Goal: Task Accomplishment & Management: Manage account settings

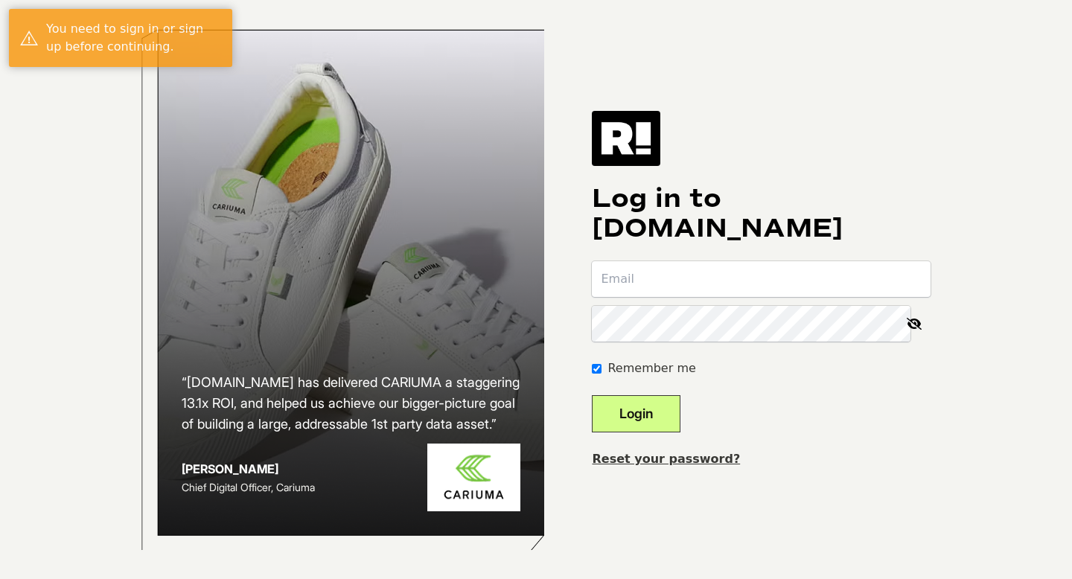
type input "[PERSON_NAME][EMAIL_ADDRESS][DOMAIN_NAME]"
click at [680, 410] on button "Login" at bounding box center [636, 413] width 89 height 37
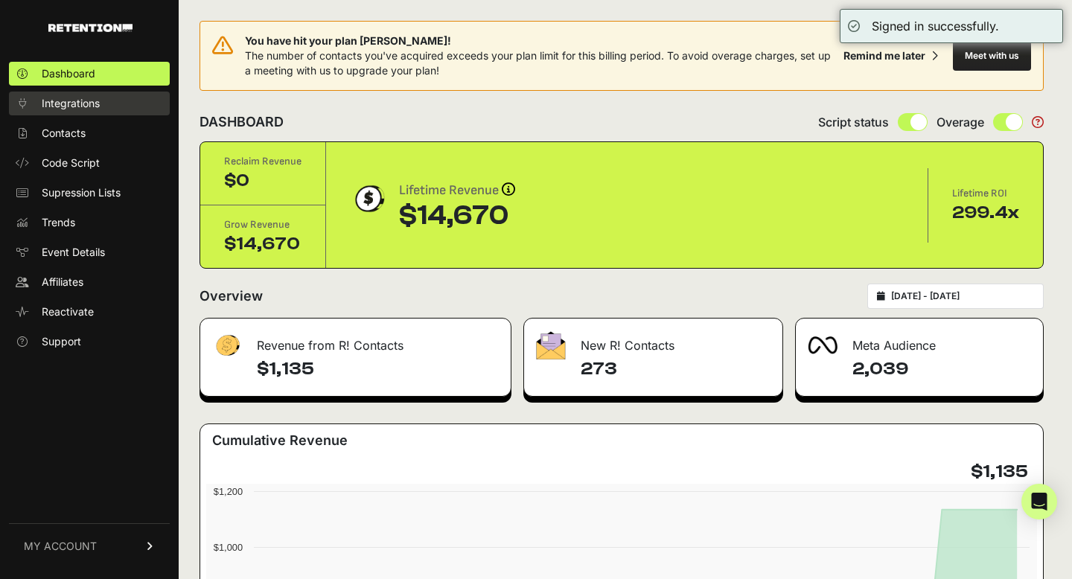
click at [95, 102] on span "Integrations" at bounding box center [71, 103] width 58 height 15
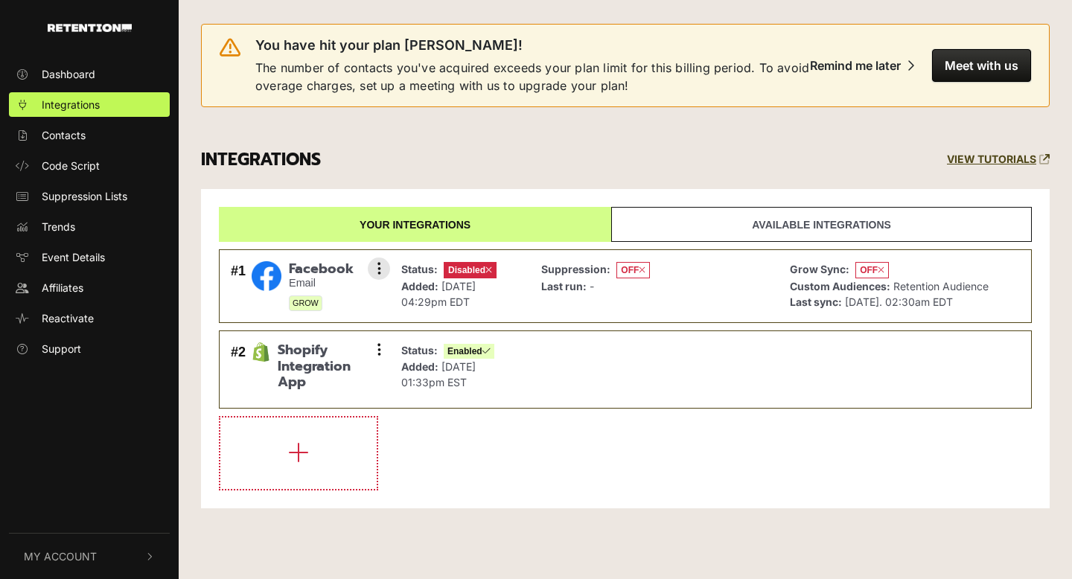
click at [488, 268] on icon at bounding box center [488, 270] width 7 height 9
click at [382, 267] on button at bounding box center [379, 269] width 22 height 22
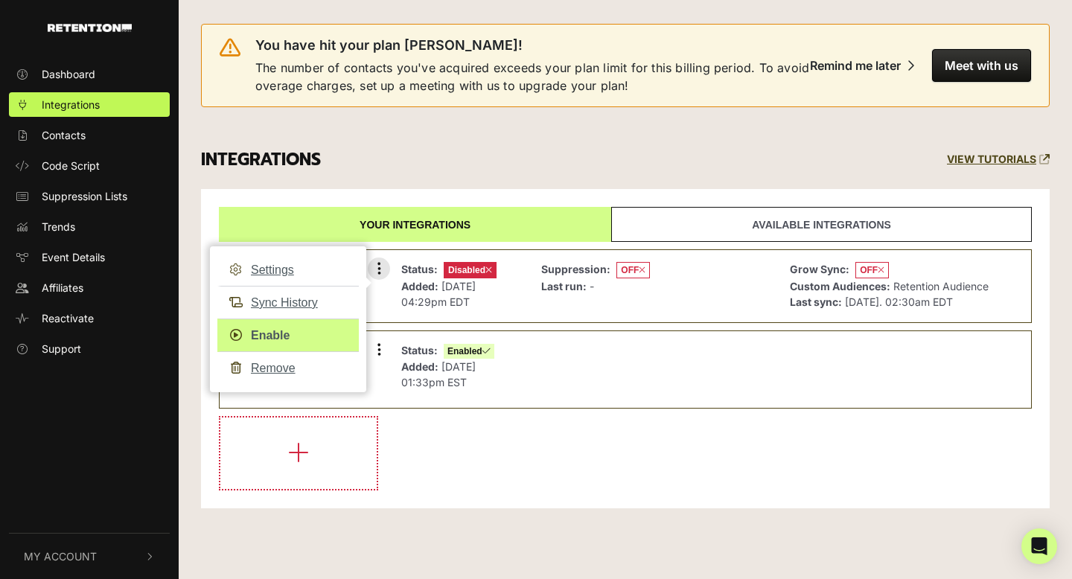
click at [272, 327] on link "Enable" at bounding box center [287, 335] width 141 height 33
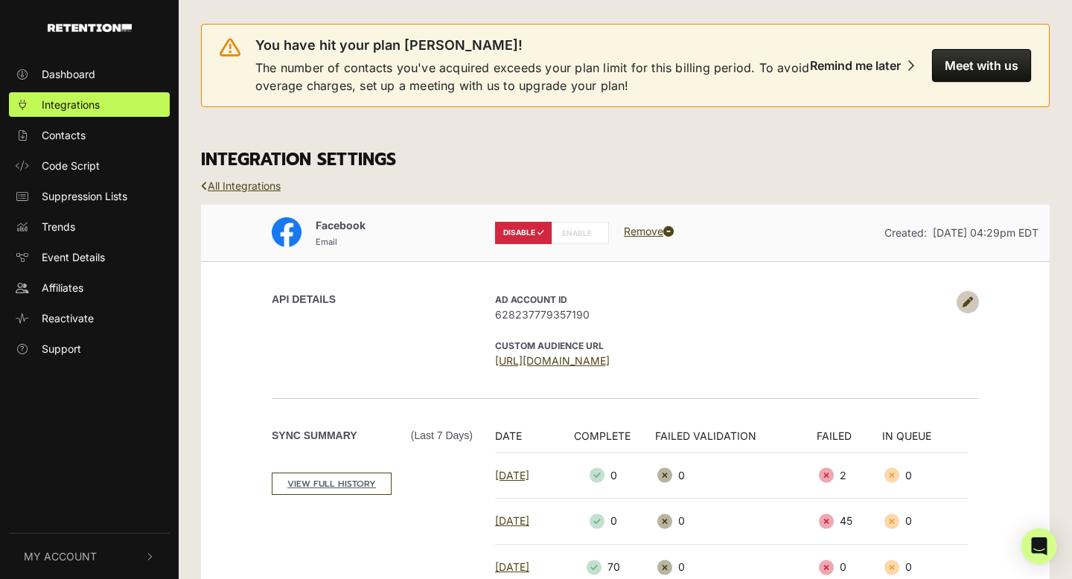
click at [581, 232] on label "ENABLE" at bounding box center [580, 233] width 57 height 22
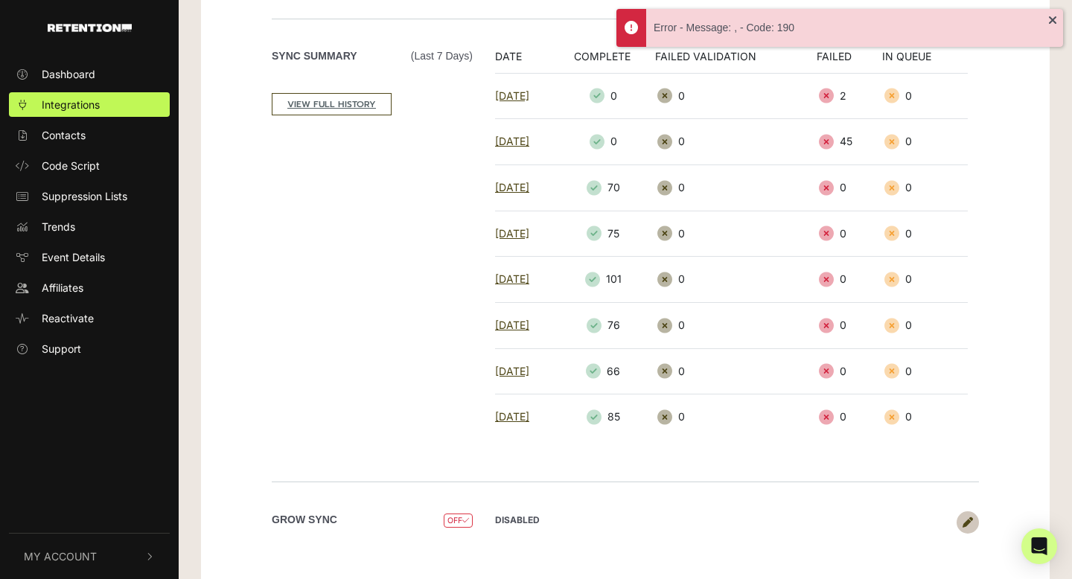
scroll to position [393, 0]
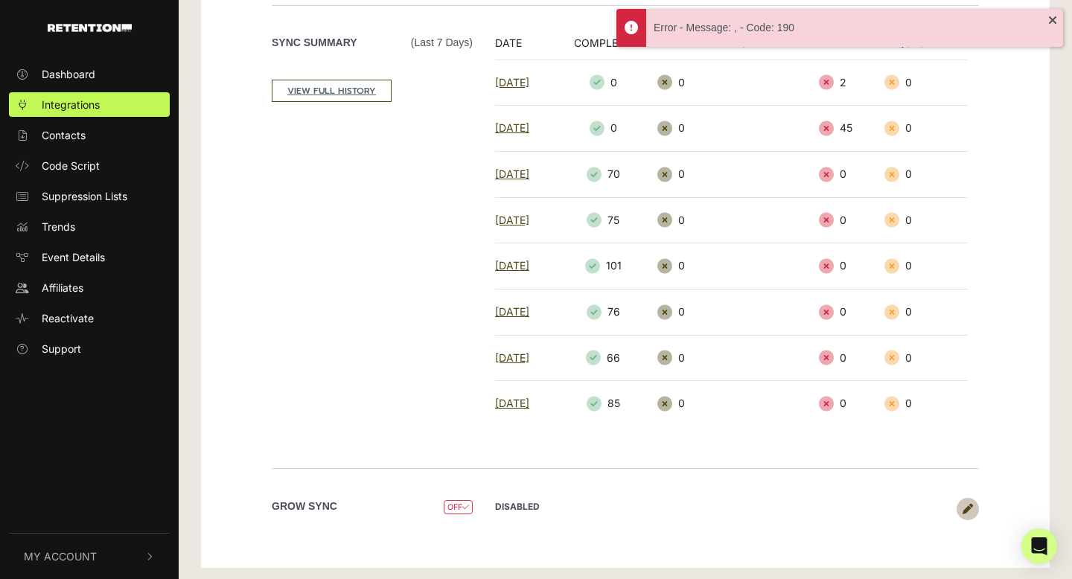
click at [966, 507] on icon at bounding box center [967, 509] width 10 height 10
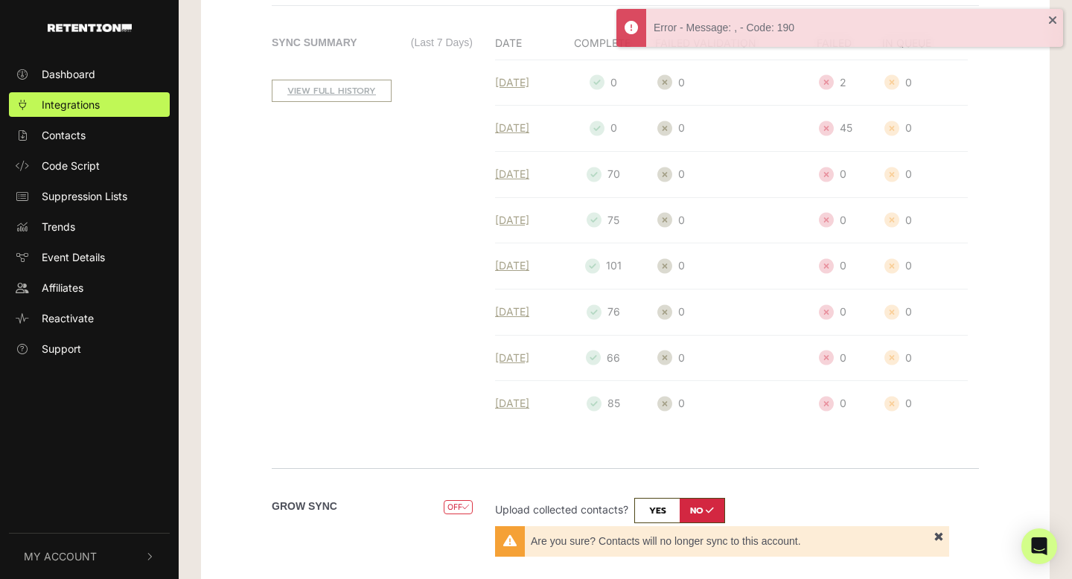
click at [662, 504] on input "checkbox" at bounding box center [679, 510] width 91 height 25
checkbox input "true"
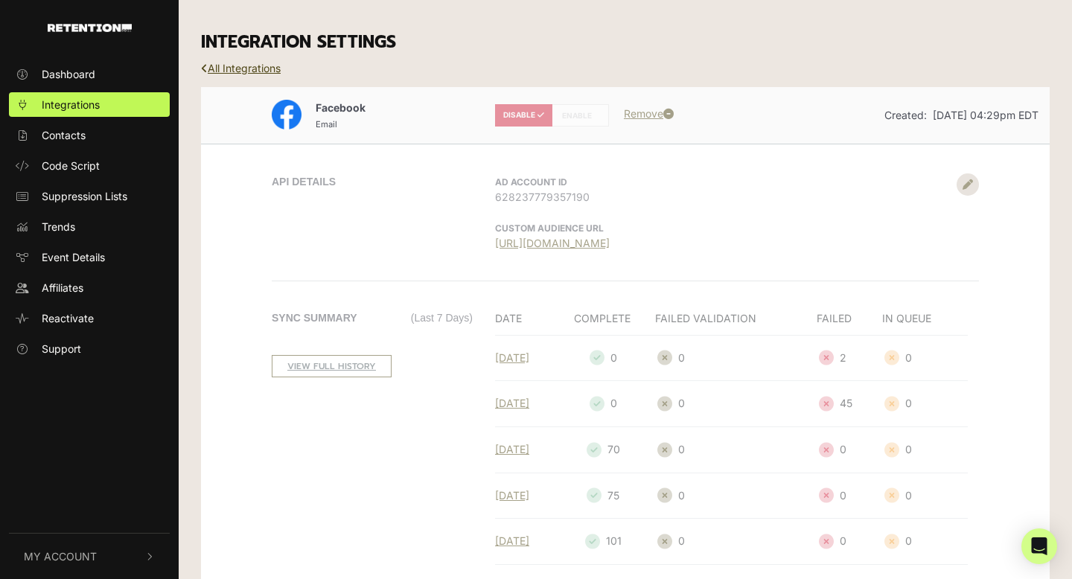
scroll to position [0, 0]
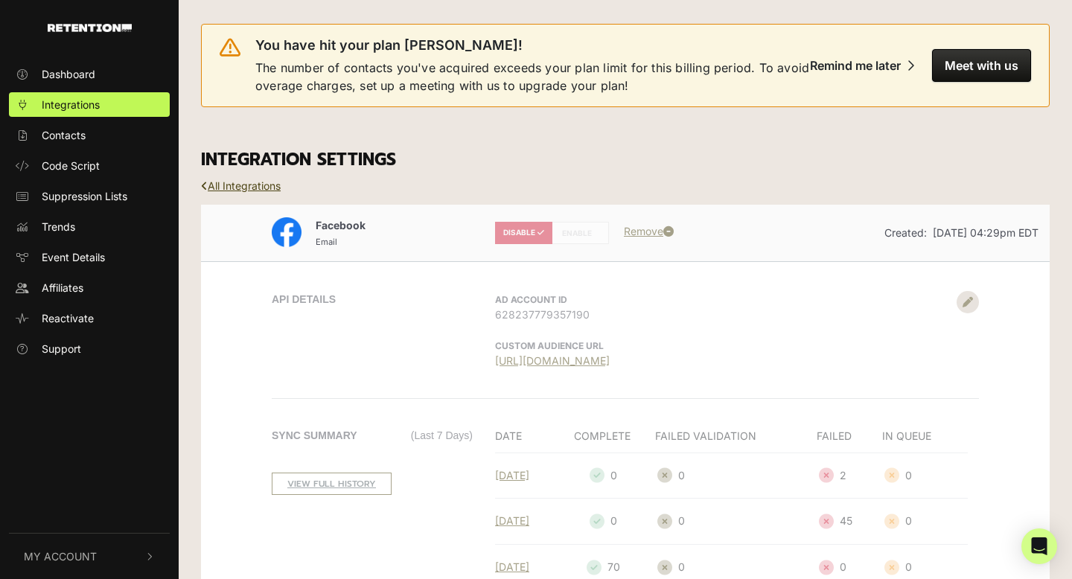
click at [647, 230] on div "Facebook Email DISABLE ENABLE Remove Created: Aug 12, 2025 04:29pm EDT" at bounding box center [625, 233] width 848 height 34
click at [668, 230] on div "Facebook Email DISABLE ENABLE Remove Created: Aug 12, 2025 04:29pm EDT" at bounding box center [625, 233] width 848 height 34
click at [252, 191] on link "All Integrations" at bounding box center [241, 185] width 80 height 13
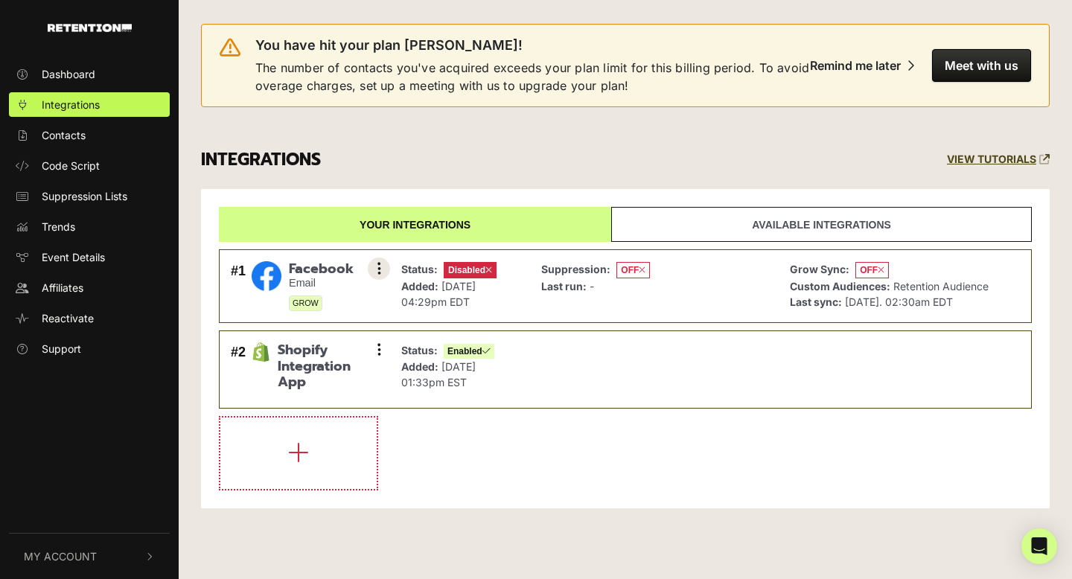
click at [381, 269] on button at bounding box center [379, 269] width 22 height 22
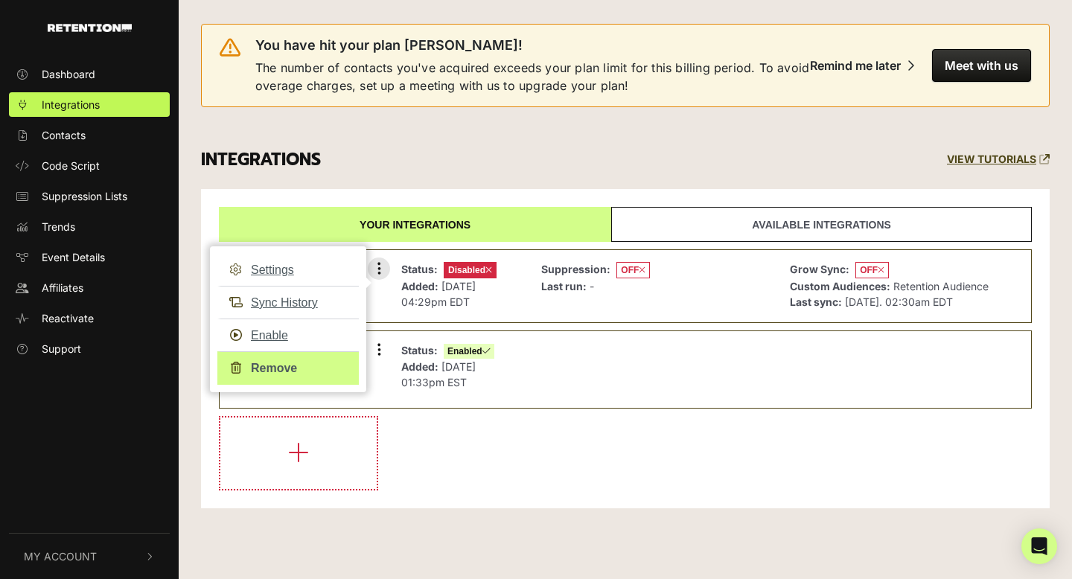
click at [284, 361] on link "Remove" at bounding box center [287, 367] width 141 height 33
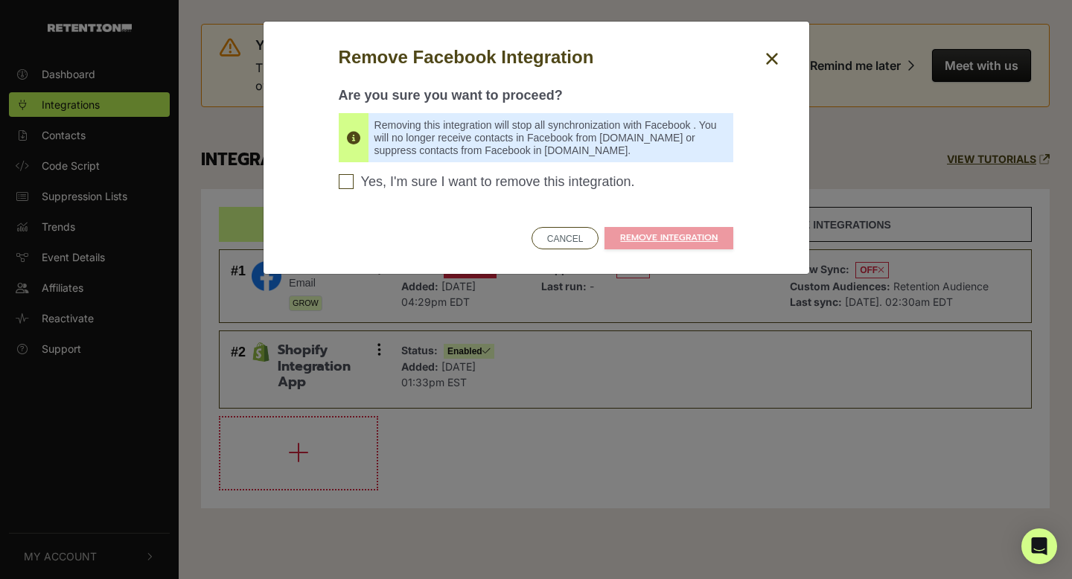
click at [340, 183] on input "Yes, I'm sure I want to remove this integration. Please confirm to continue" at bounding box center [346, 181] width 15 height 15
checkbox input "true"
click at [671, 233] on link "REMOVE INTEGRATION" at bounding box center [668, 238] width 129 height 22
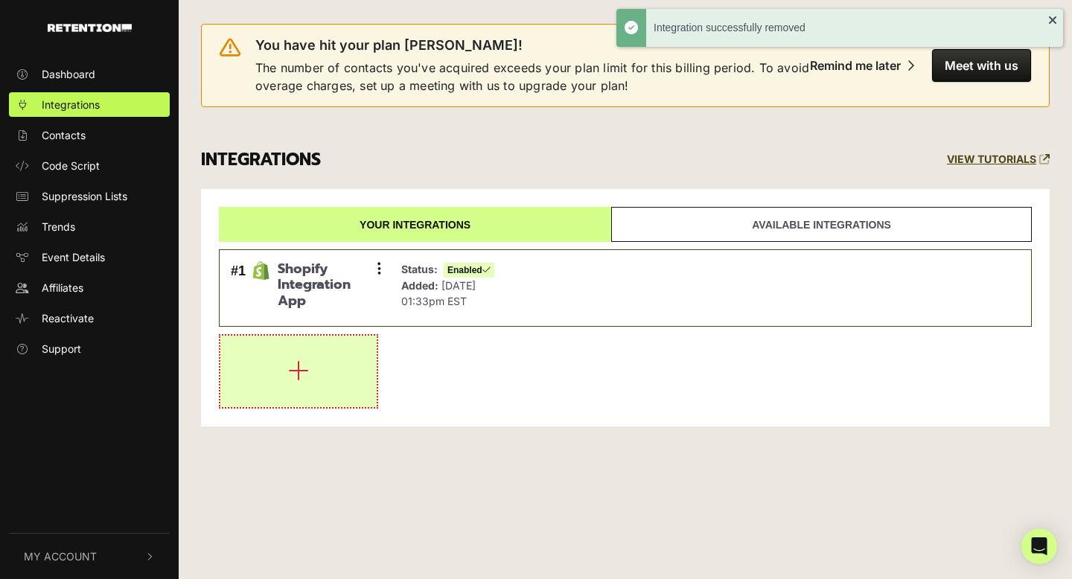
click at [348, 375] on button "button" at bounding box center [298, 371] width 156 height 71
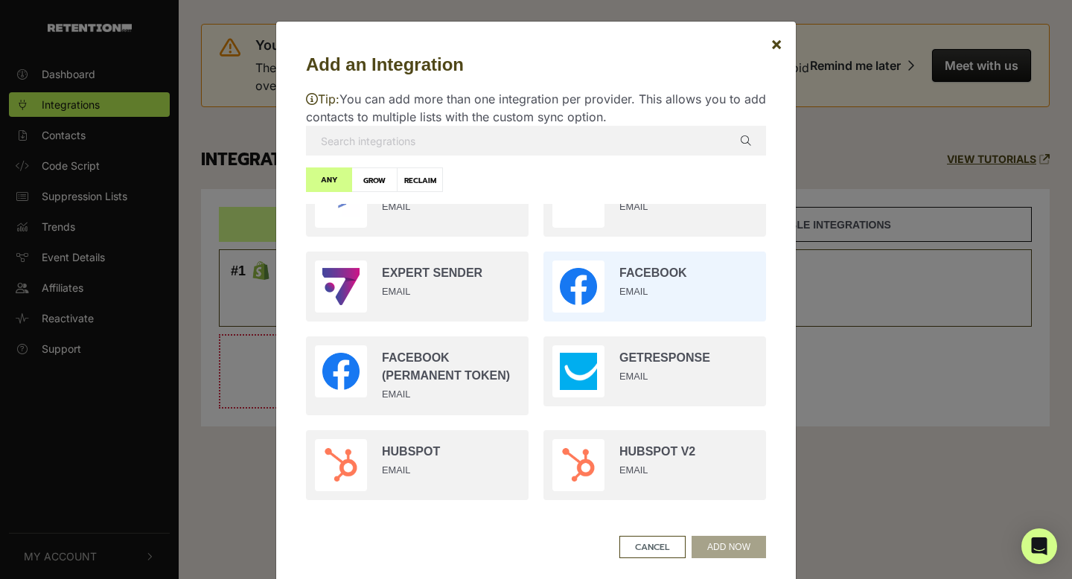
scroll to position [904, 0]
click at [651, 293] on input "radio" at bounding box center [654, 284] width 237 height 85
radio input "true"
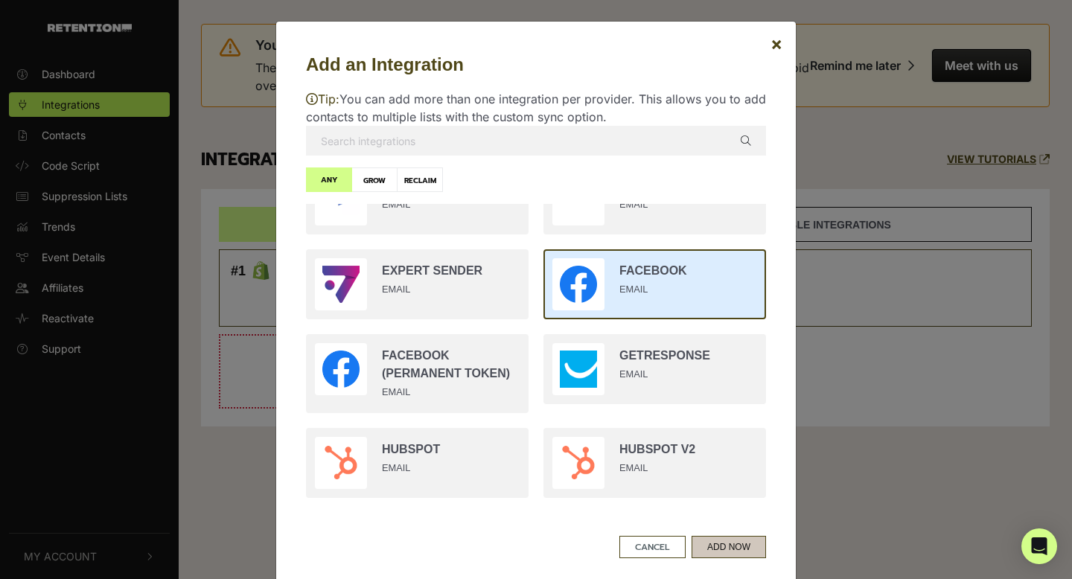
click at [739, 549] on button "ADD NOW" at bounding box center [728, 547] width 74 height 22
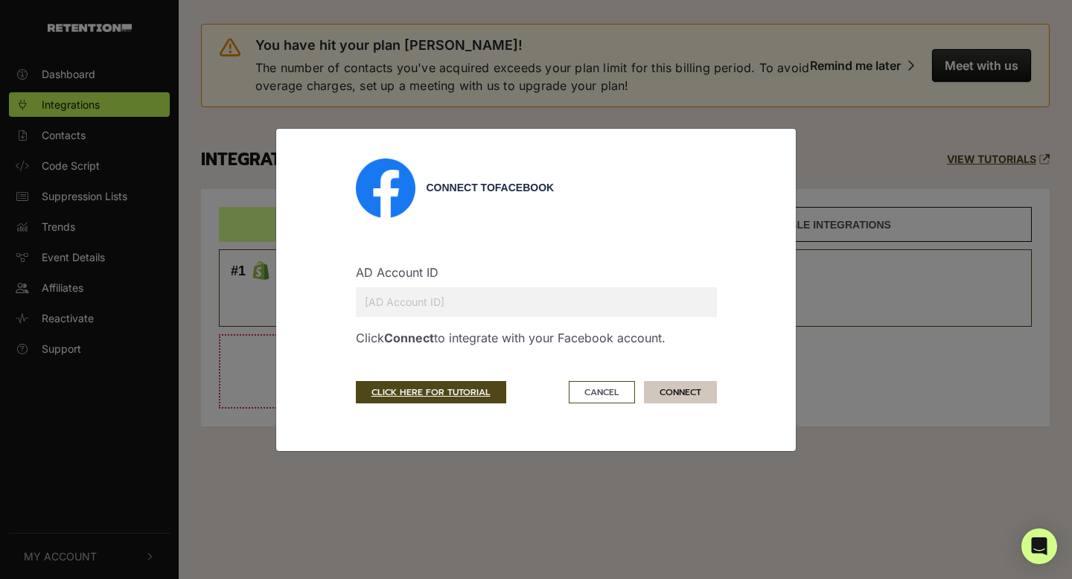
click at [674, 396] on button "CONNECT" at bounding box center [680, 392] width 73 height 22
click at [626, 295] on input "text" at bounding box center [536, 302] width 361 height 30
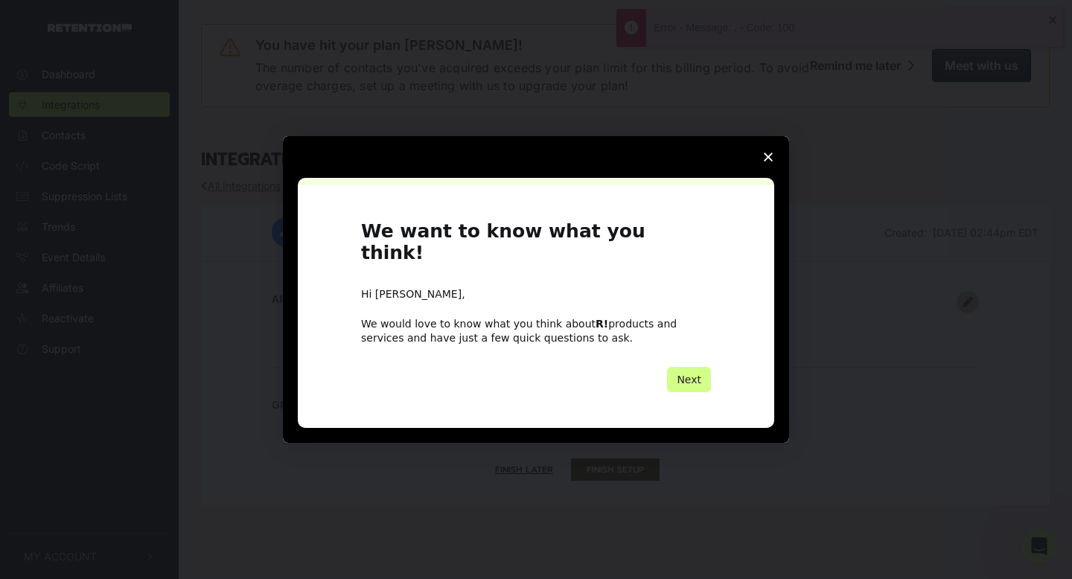
click at [770, 162] on icon "Close survey" at bounding box center [768, 157] width 9 height 9
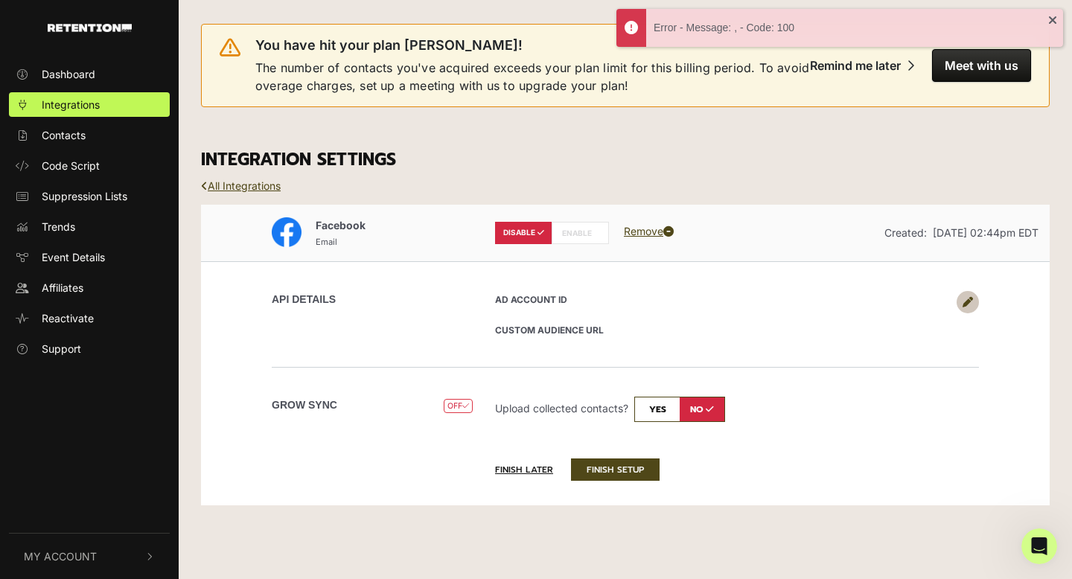
click at [592, 228] on label "ENABLE" at bounding box center [580, 233] width 57 height 22
click at [581, 234] on label "ENABLE" at bounding box center [580, 233] width 57 height 22
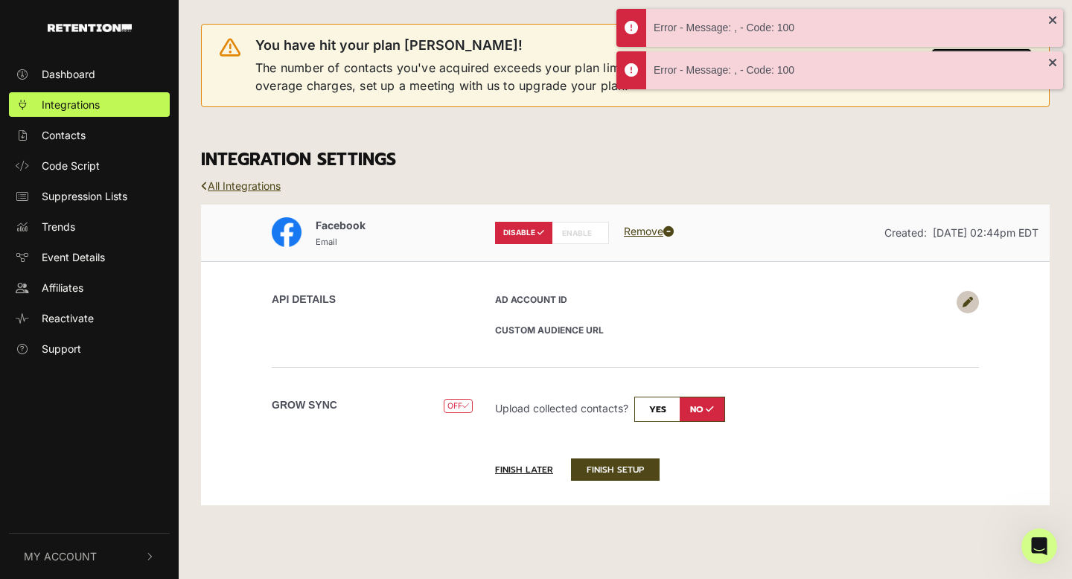
click at [643, 413] on input "checkbox" at bounding box center [679, 409] width 91 height 25
checkbox input "true"
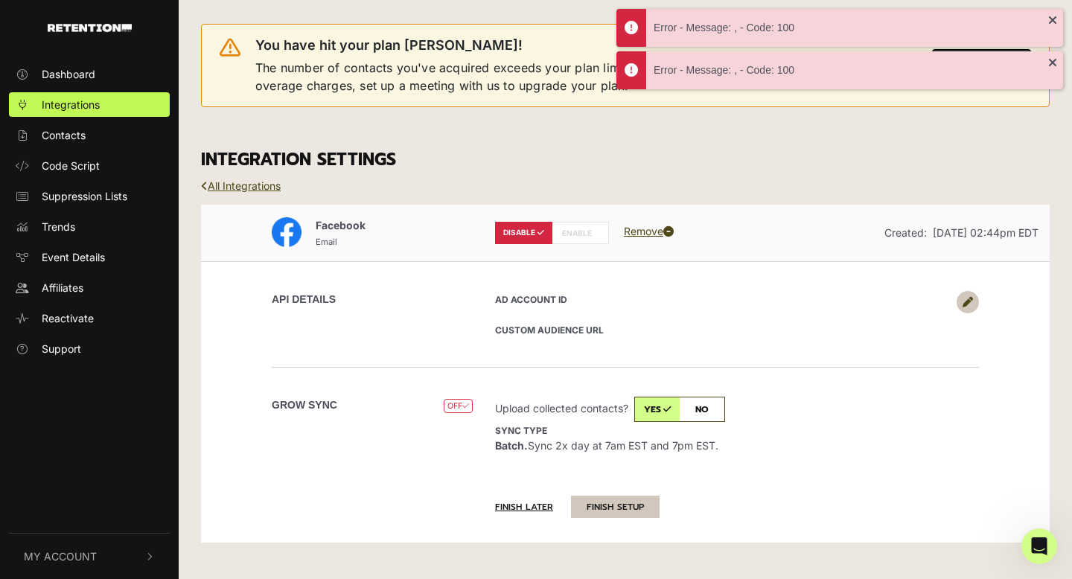
click at [616, 504] on button "FINISH SETUP" at bounding box center [615, 507] width 89 height 22
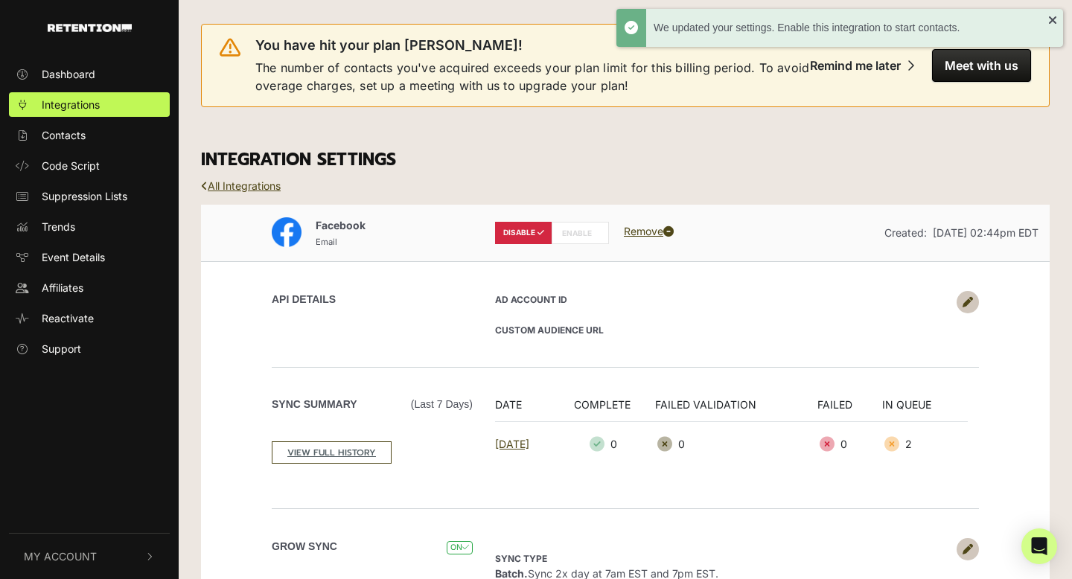
click at [583, 231] on label "ENABLE" at bounding box center [580, 233] width 57 height 22
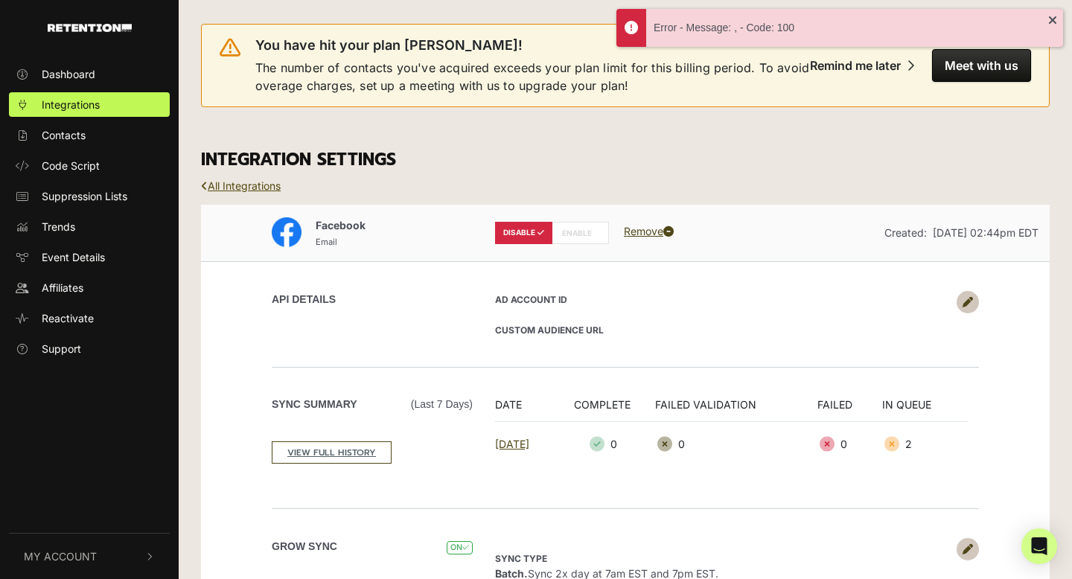
click at [255, 188] on link "All Integrations" at bounding box center [241, 185] width 80 height 13
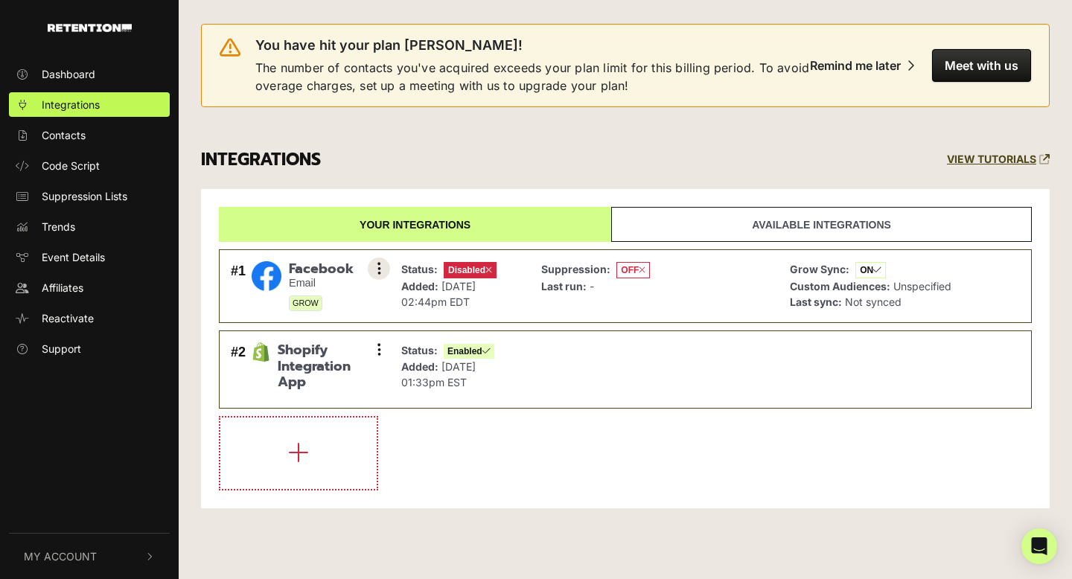
click at [375, 273] on button at bounding box center [379, 269] width 22 height 22
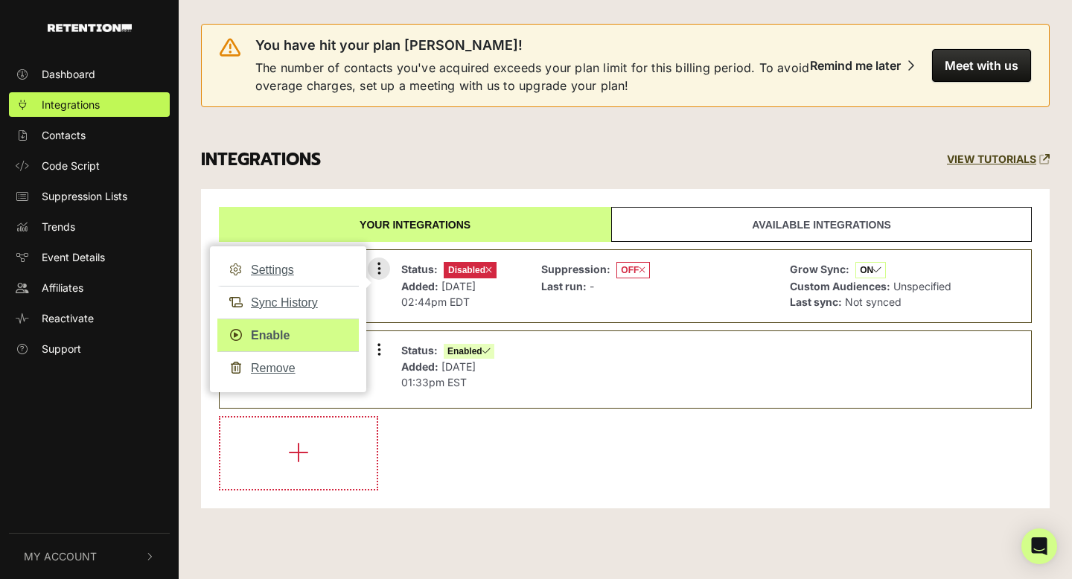
click at [276, 333] on link "Enable" at bounding box center [287, 335] width 141 height 33
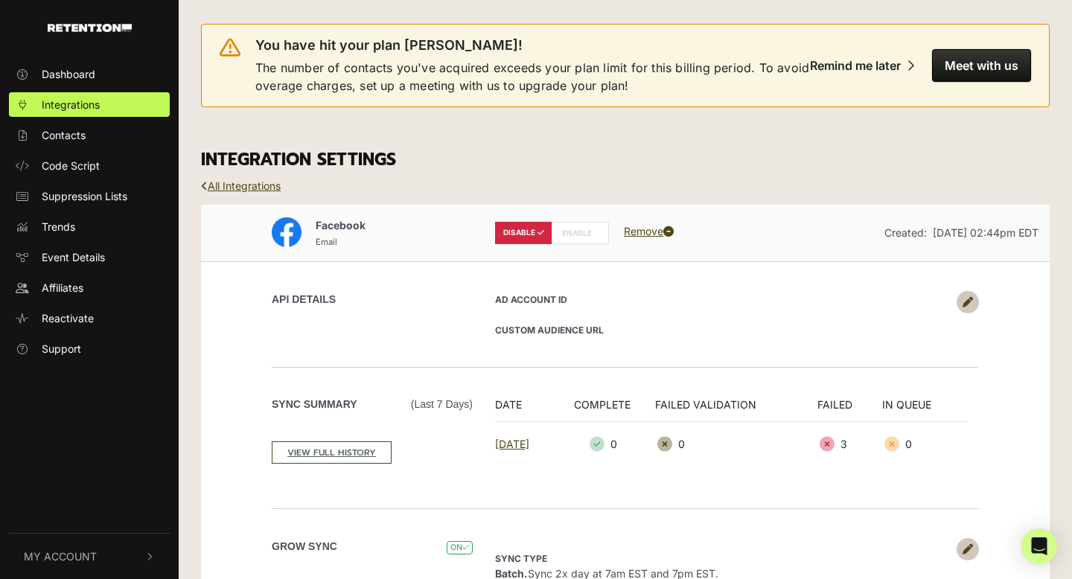
click at [582, 234] on label "ENABLE" at bounding box center [580, 233] width 57 height 22
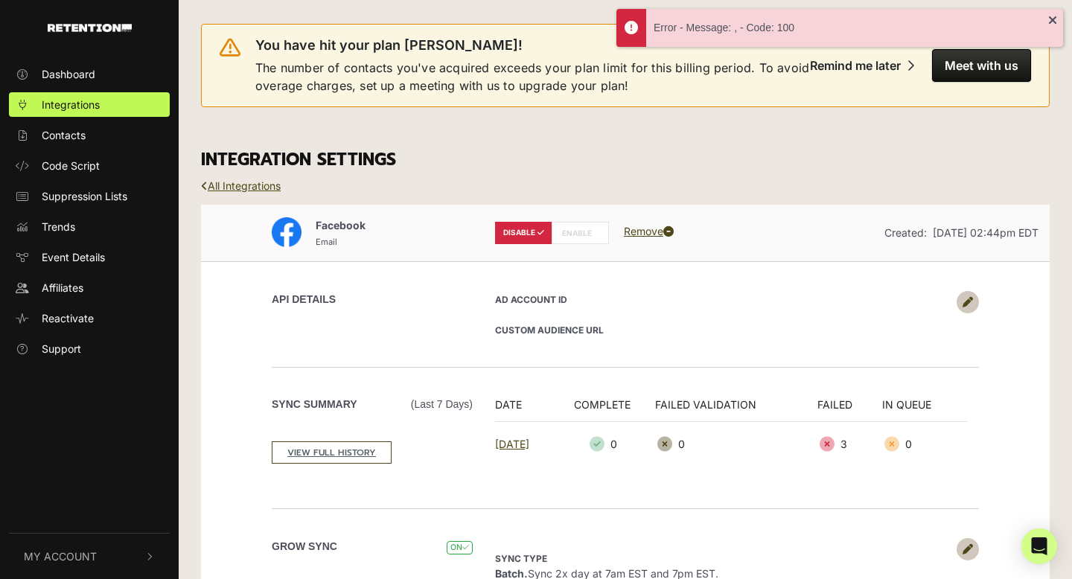
click at [582, 234] on label "ENABLE" at bounding box center [580, 233] width 57 height 22
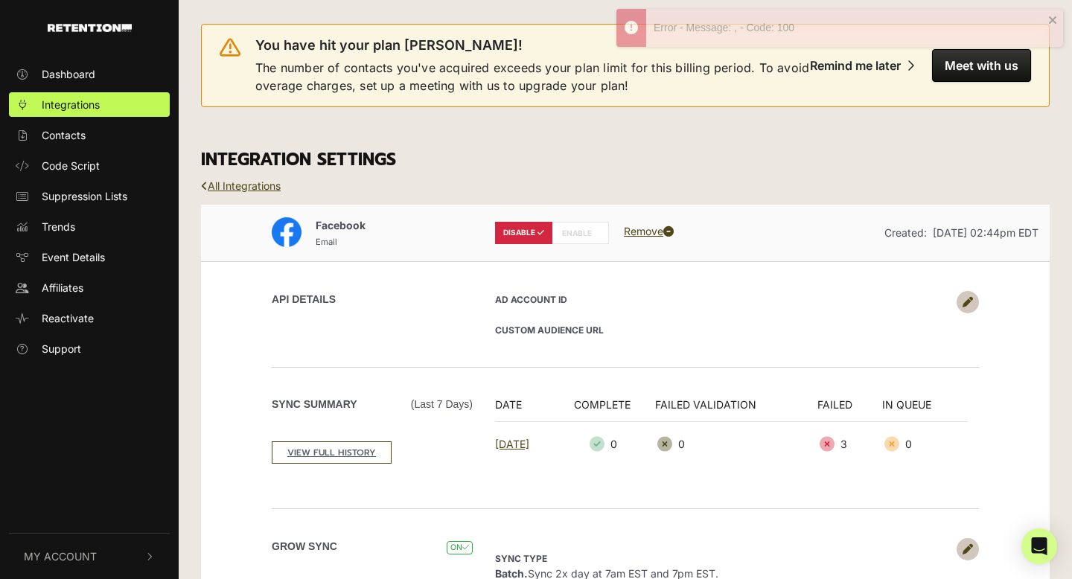
click at [961, 301] on link at bounding box center [967, 302] width 22 height 22
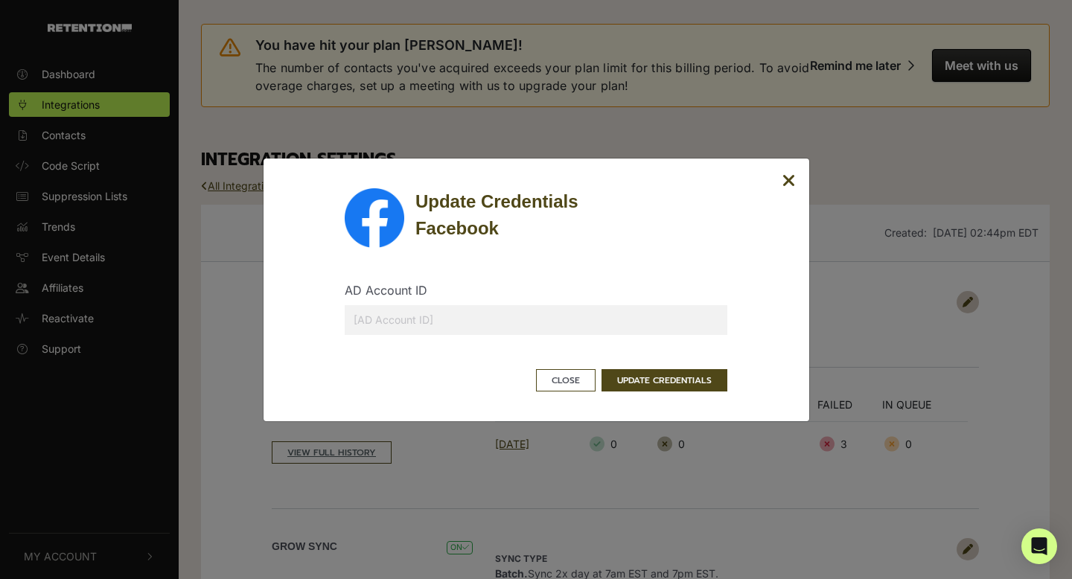
click at [564, 313] on input "text" at bounding box center [536, 320] width 383 height 30
paste input "628237779357190"
type input "628237779357190"
click at [632, 373] on button "UPDATE CREDENTIALS" at bounding box center [664, 380] width 126 height 22
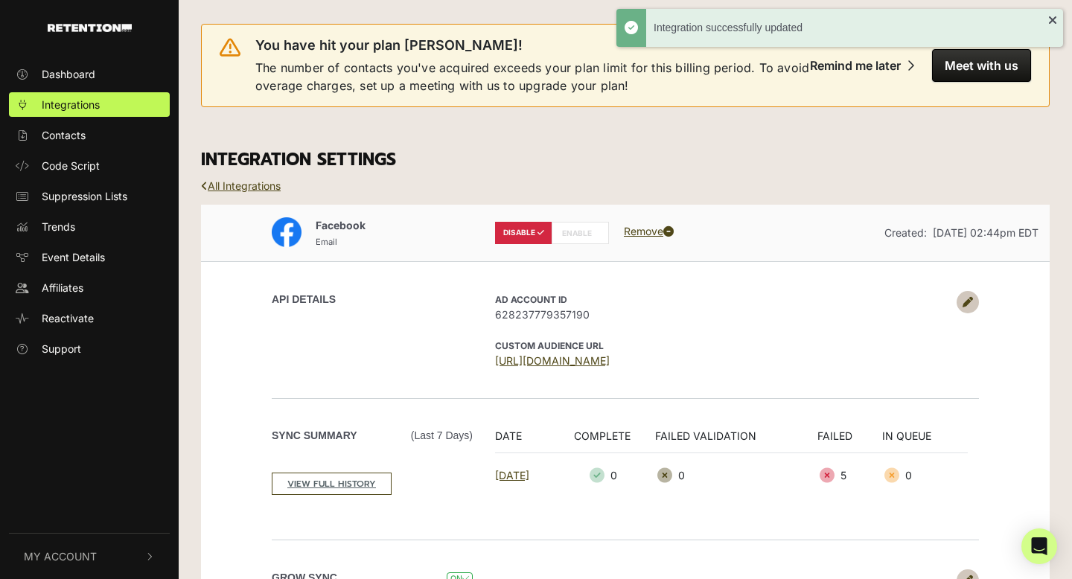
click at [590, 239] on label "ENABLE" at bounding box center [580, 233] width 57 height 22
radio input "false"
radio input "true"
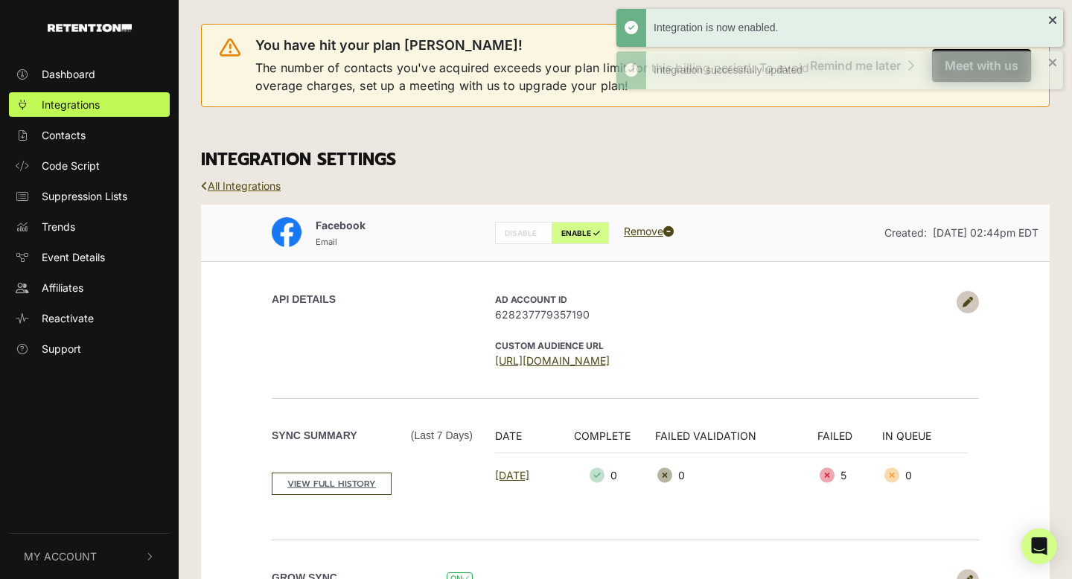
click at [261, 189] on link "All Integrations" at bounding box center [241, 185] width 80 height 13
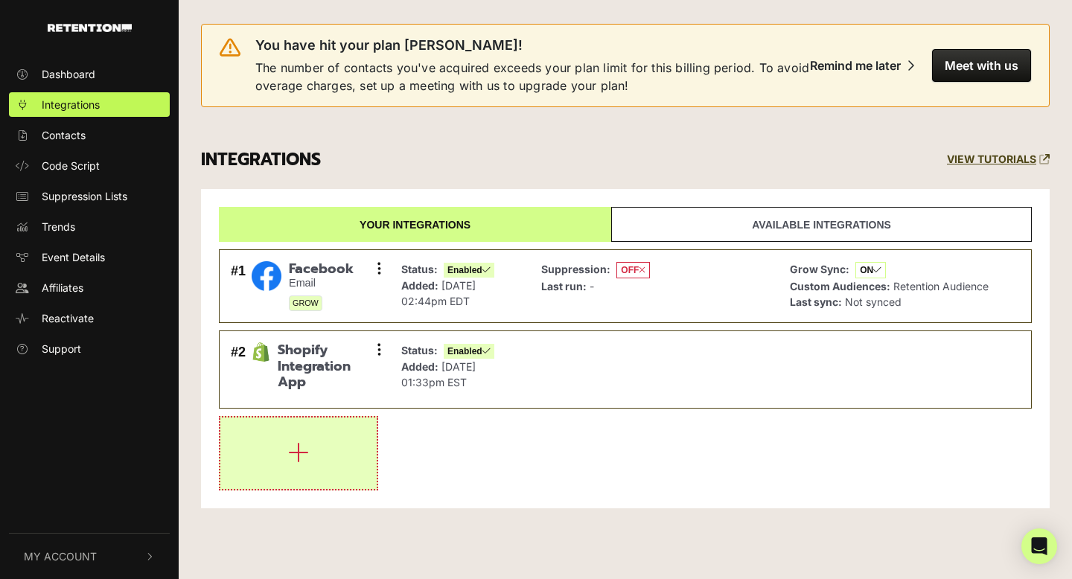
click at [285, 461] on button "button" at bounding box center [298, 453] width 156 height 71
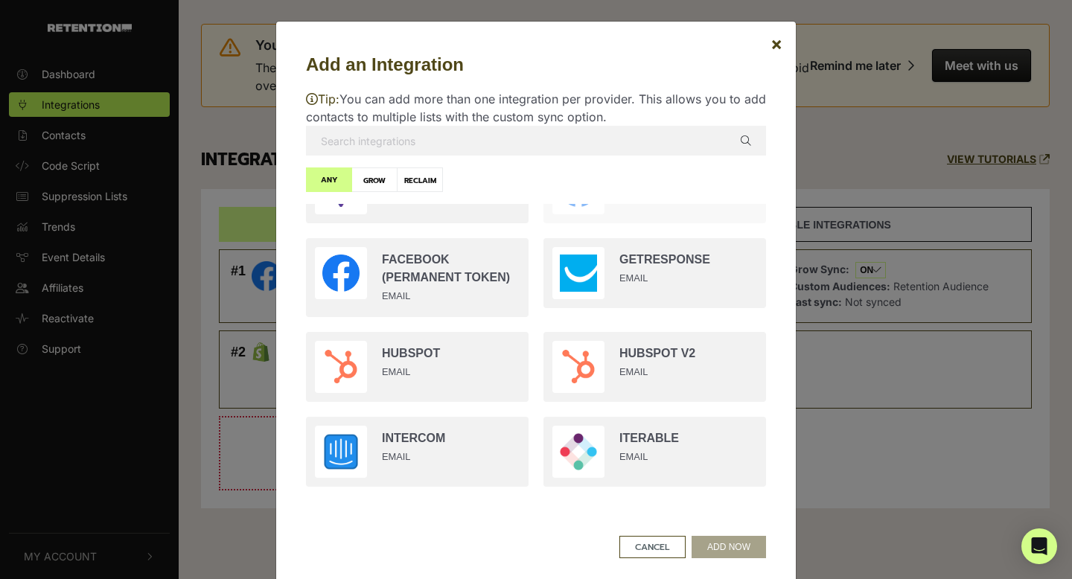
scroll to position [999, 0]
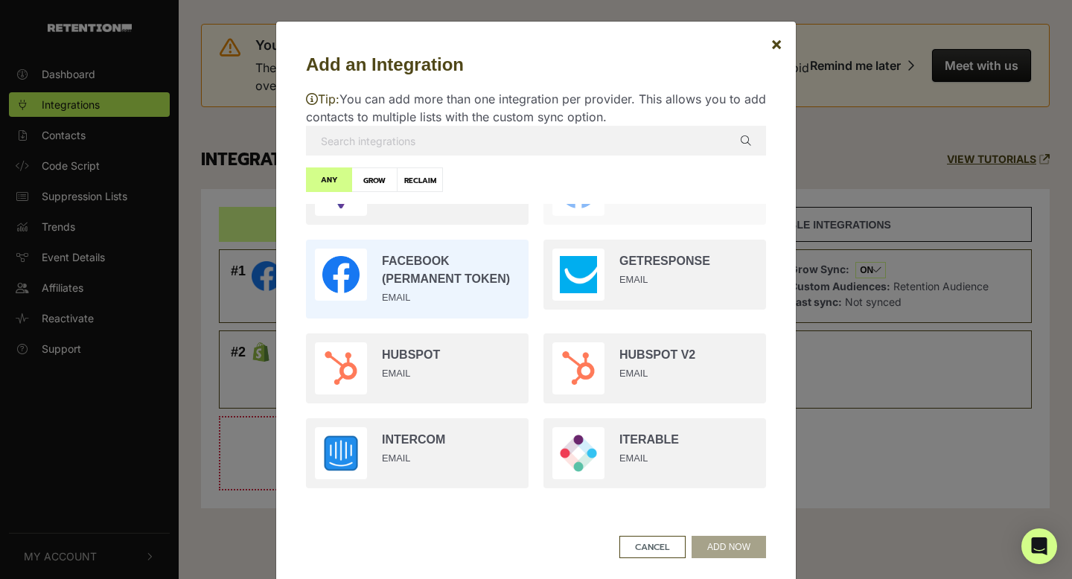
click at [470, 267] on input "radio" at bounding box center [416, 279] width 237 height 94
radio input "true"
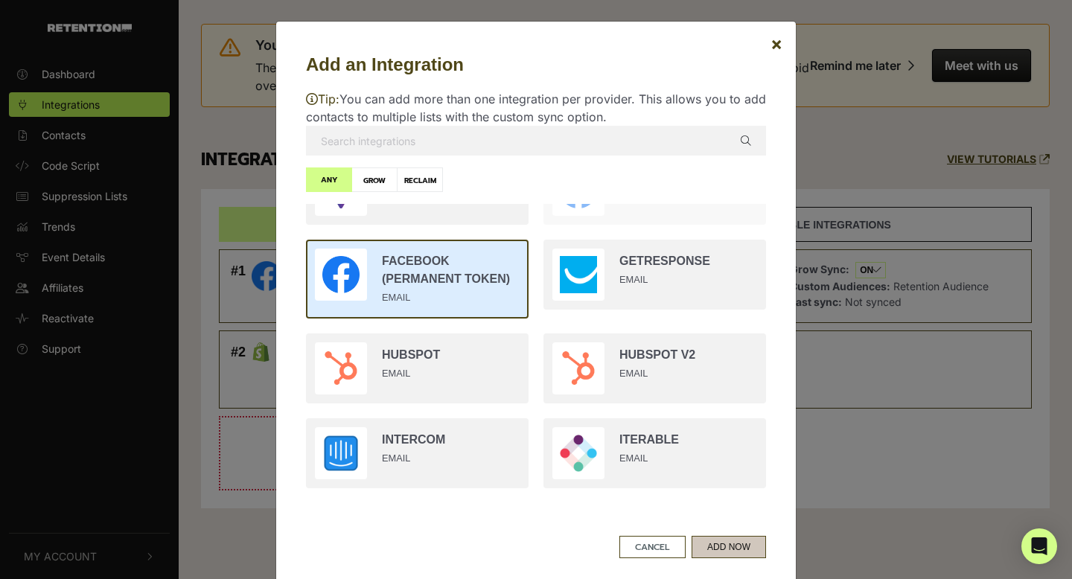
click at [723, 544] on button "ADD NOW" at bounding box center [728, 547] width 74 height 22
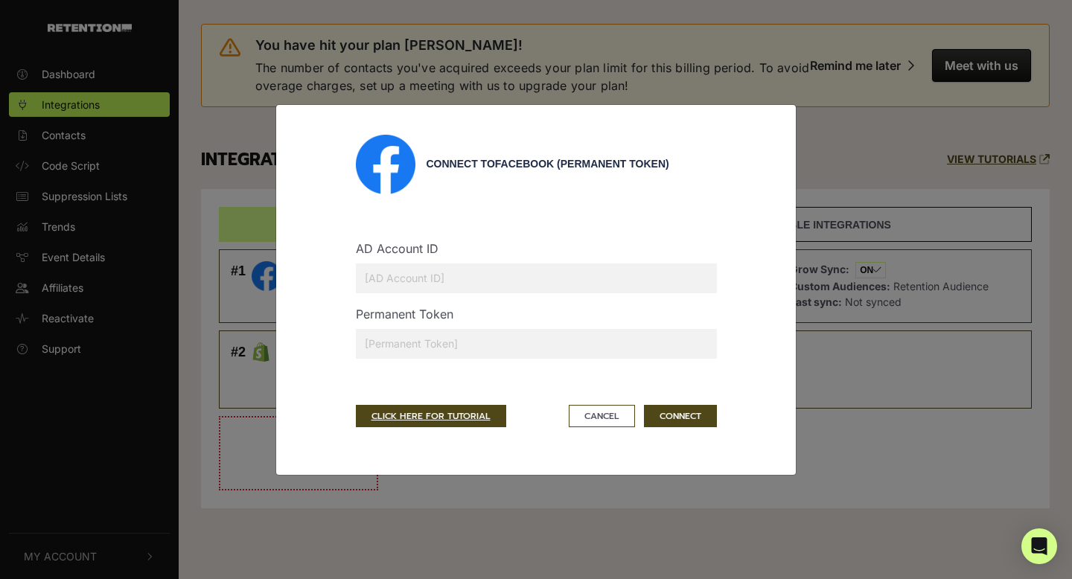
click at [571, 279] on input "text" at bounding box center [536, 278] width 361 height 30
paste input "628237779357190"
type input "628237779357190"
click at [601, 409] on button "Cancel" at bounding box center [602, 416] width 66 height 22
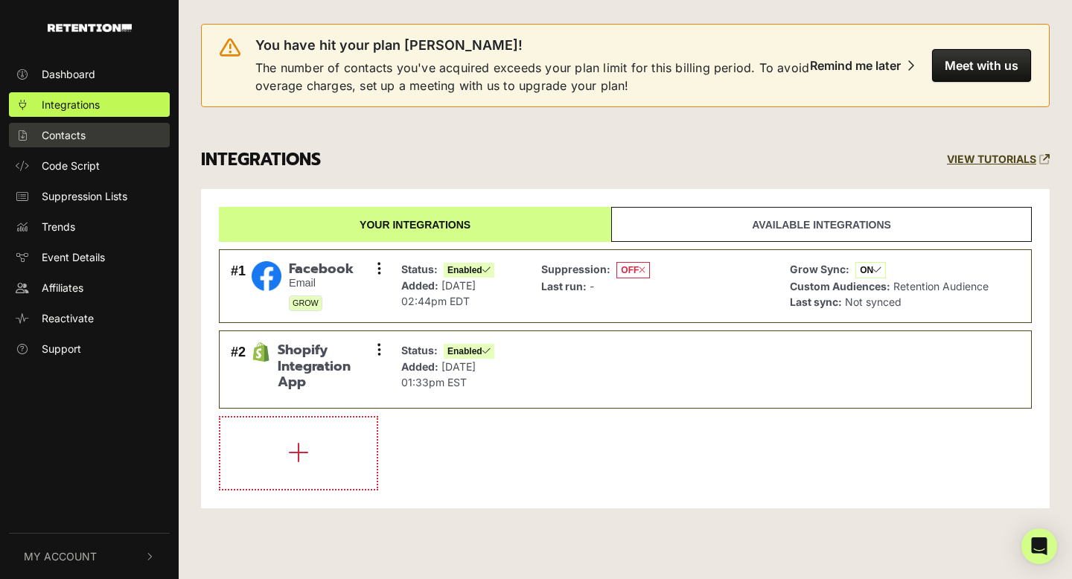
click at [84, 134] on span "Contacts" at bounding box center [64, 135] width 44 height 16
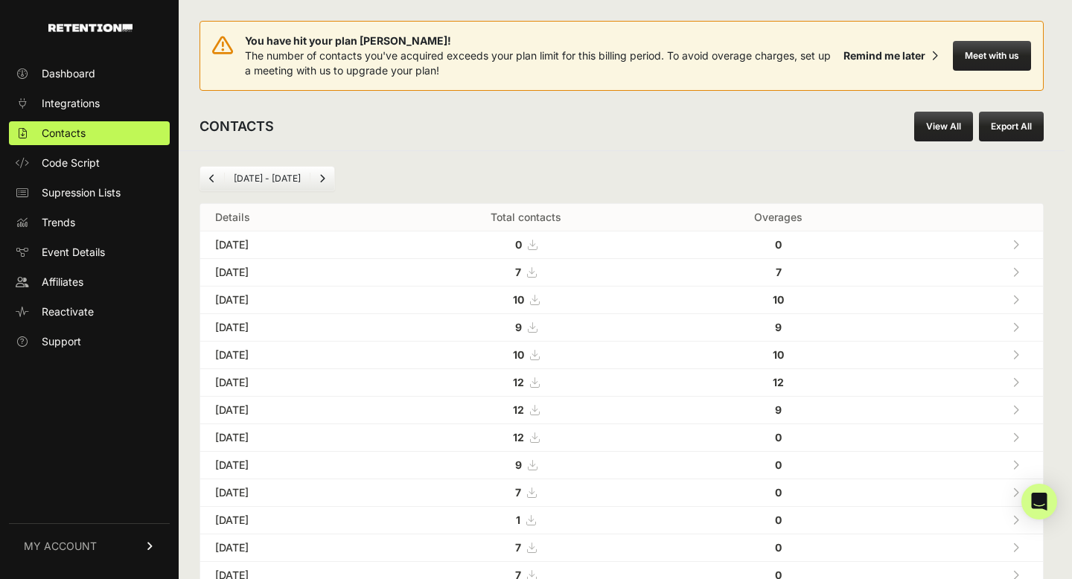
click at [1008, 128] on button "Export All" at bounding box center [1011, 127] width 65 height 30
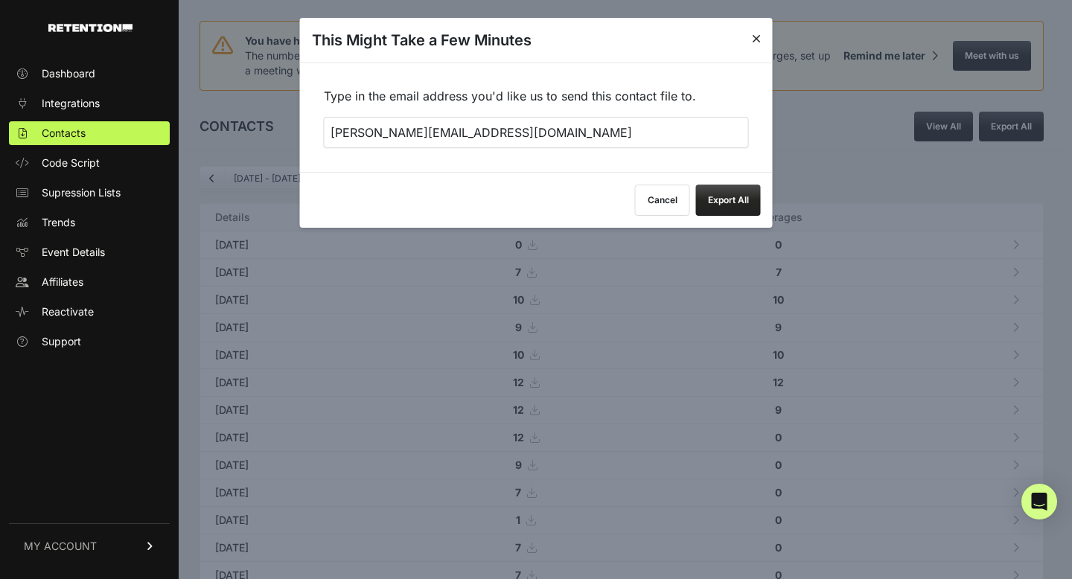
click at [729, 196] on button "Export All" at bounding box center [728, 200] width 65 height 31
